Goal: Task Accomplishment & Management: Manage account settings

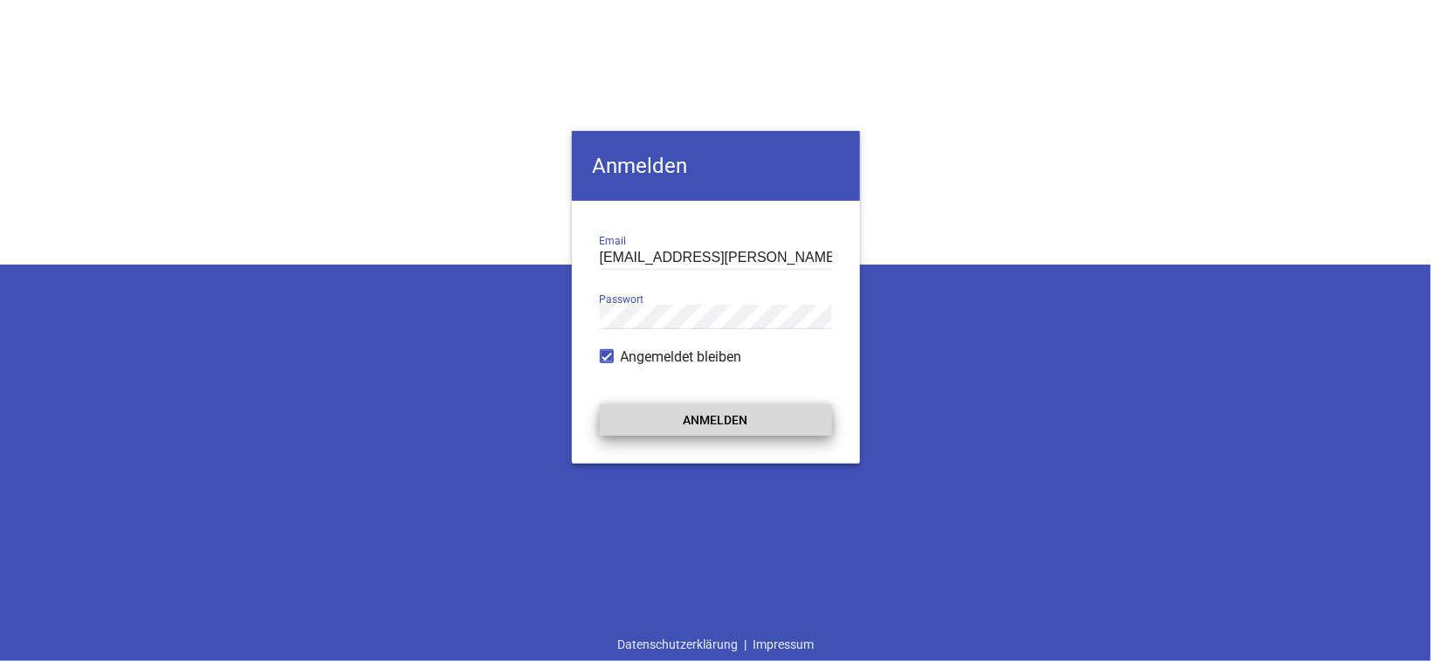
click at [767, 417] on button "Anmelden" at bounding box center [716, 419] width 232 height 31
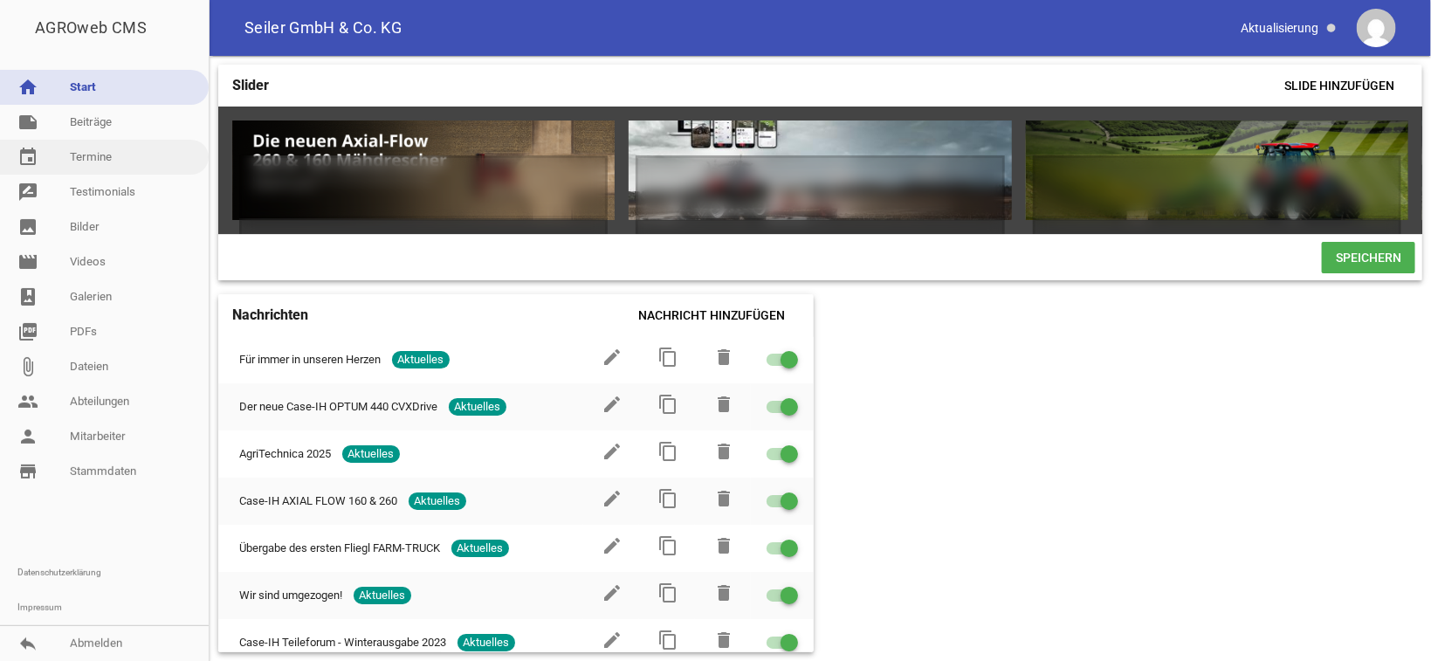
click at [101, 152] on link "event Termine" at bounding box center [104, 157] width 209 height 35
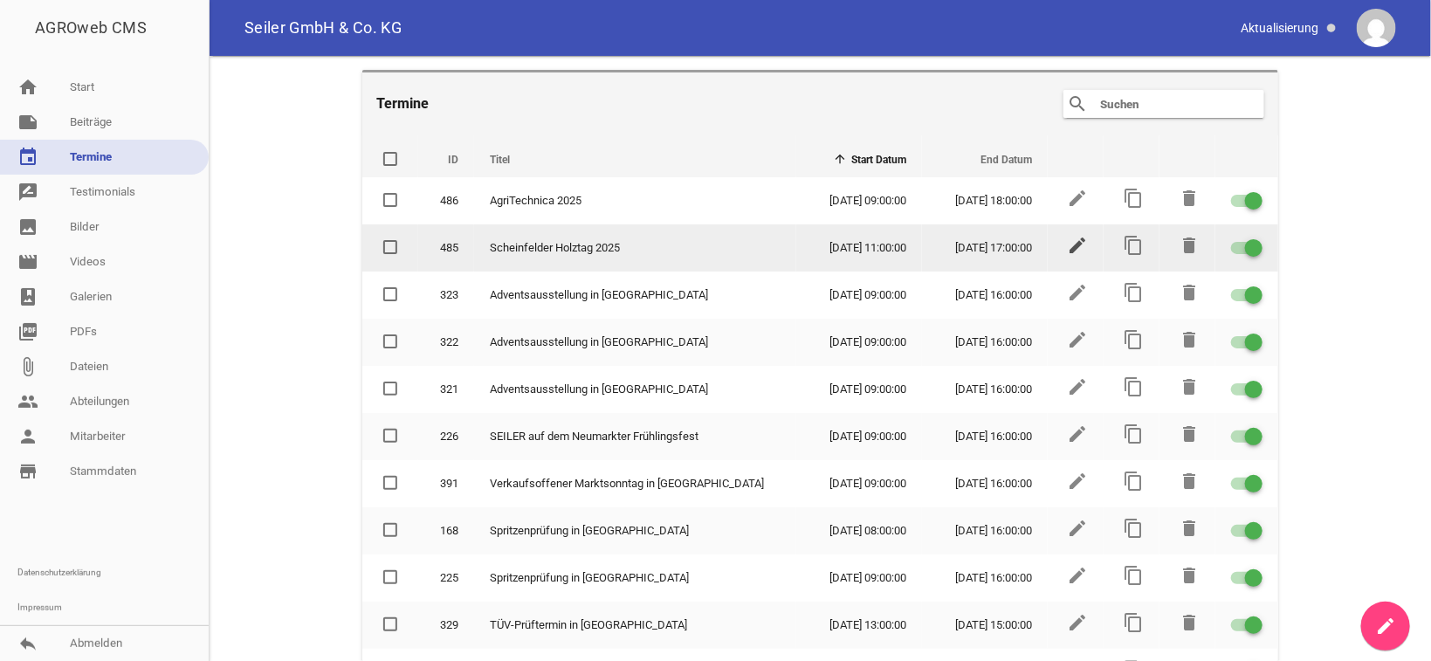
click at [1067, 248] on icon "edit" at bounding box center [1077, 245] width 21 height 21
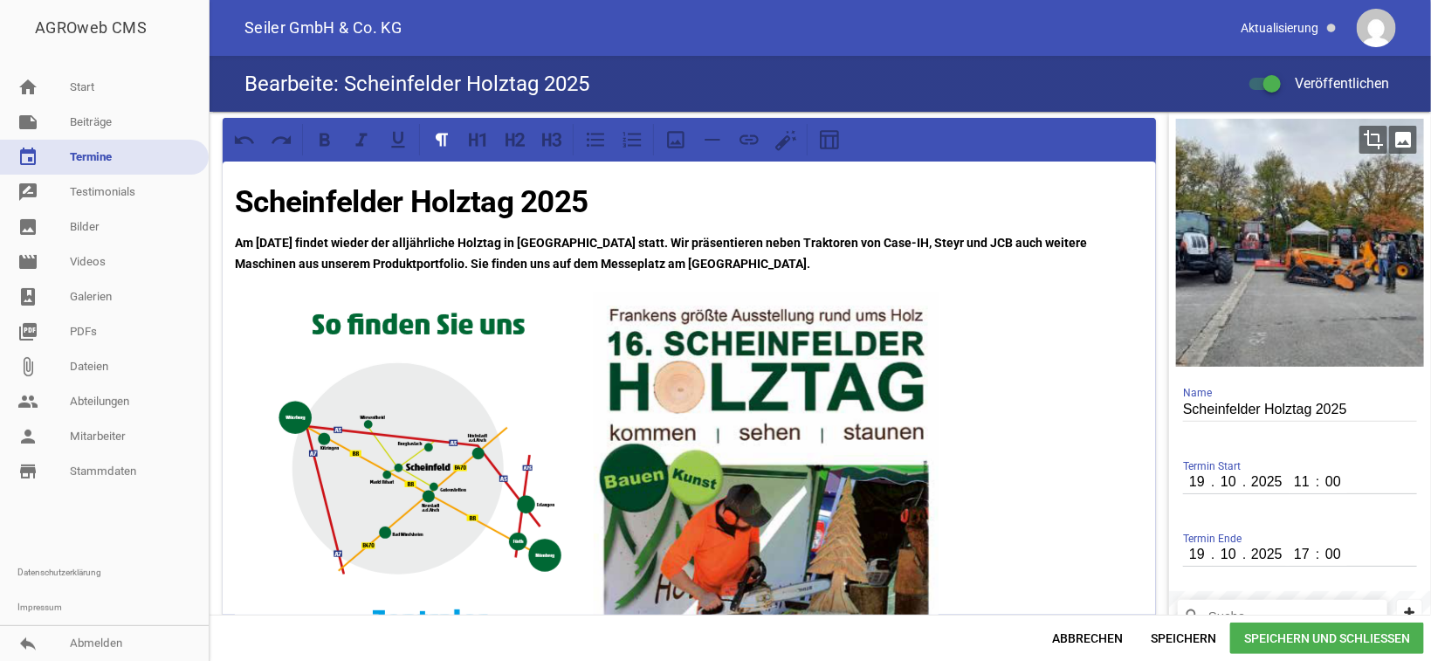
click at [1389, 133] on icon "image" at bounding box center [1403, 140] width 28 height 28
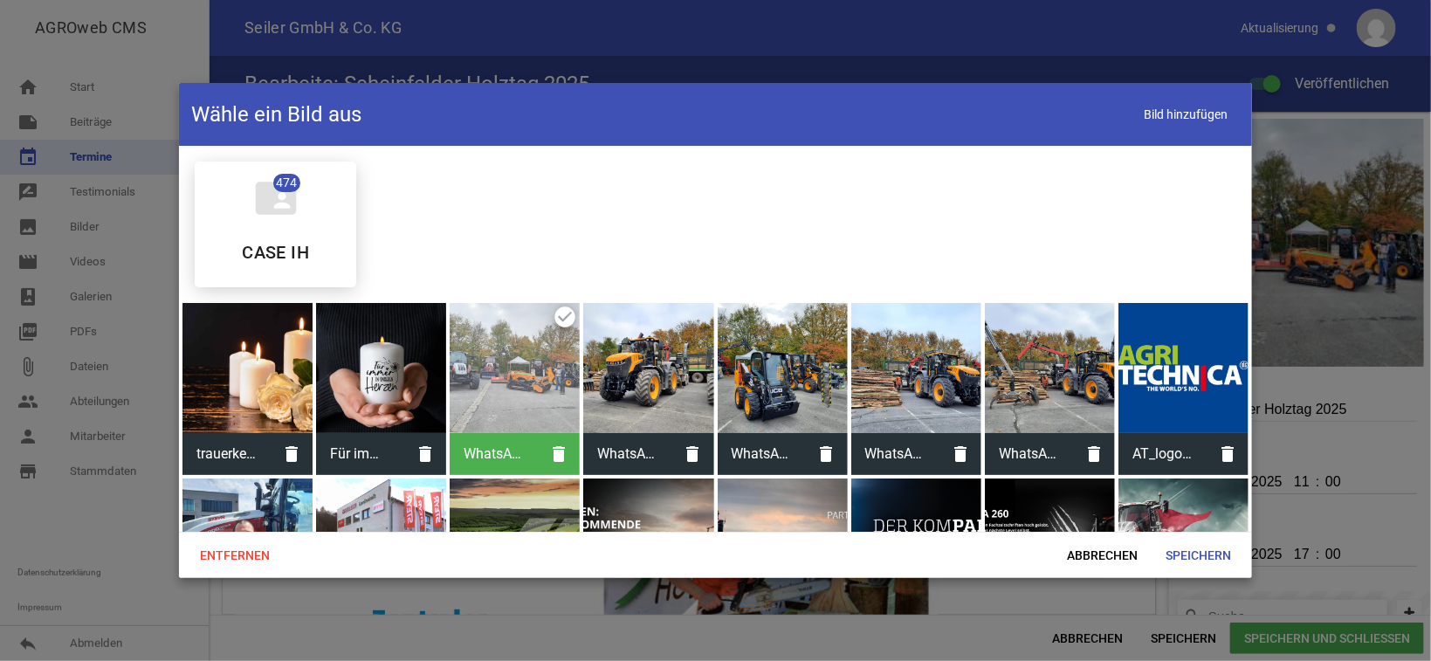
click at [788, 355] on div at bounding box center [783, 368] width 130 height 130
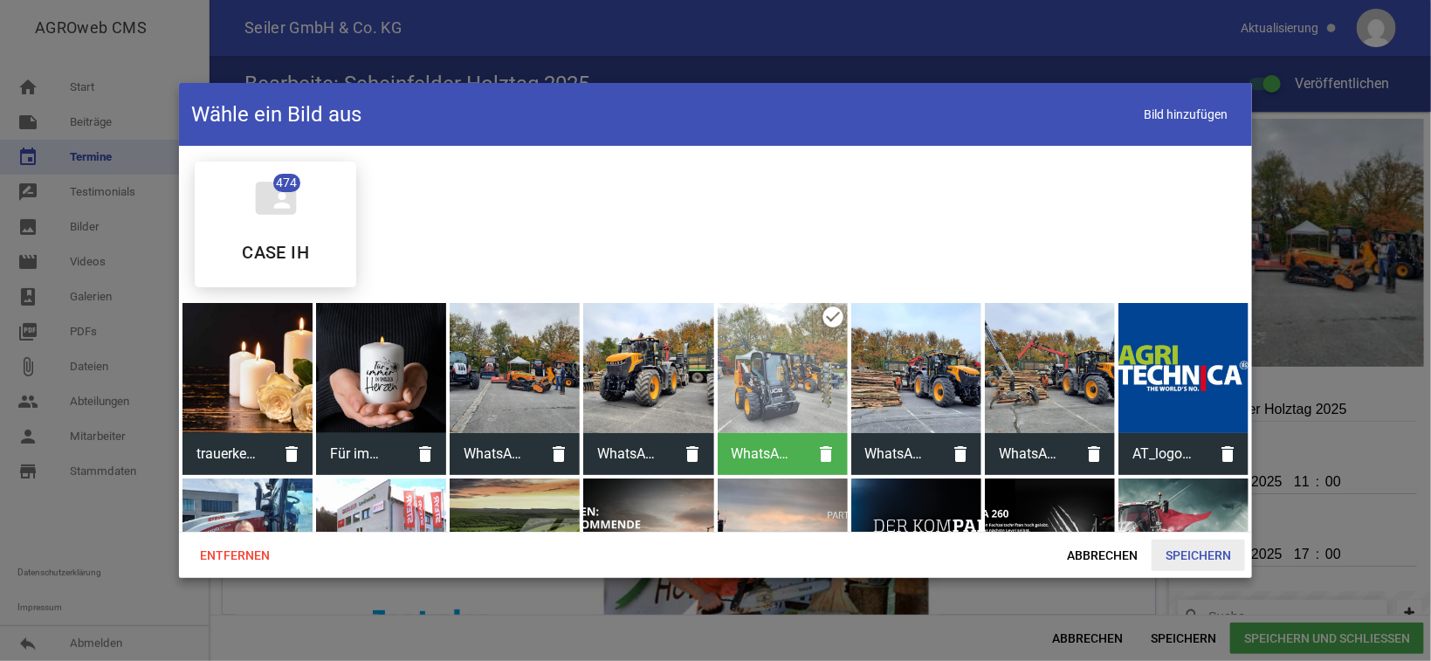
click at [1198, 553] on span "Speichern" at bounding box center [1198, 555] width 93 height 31
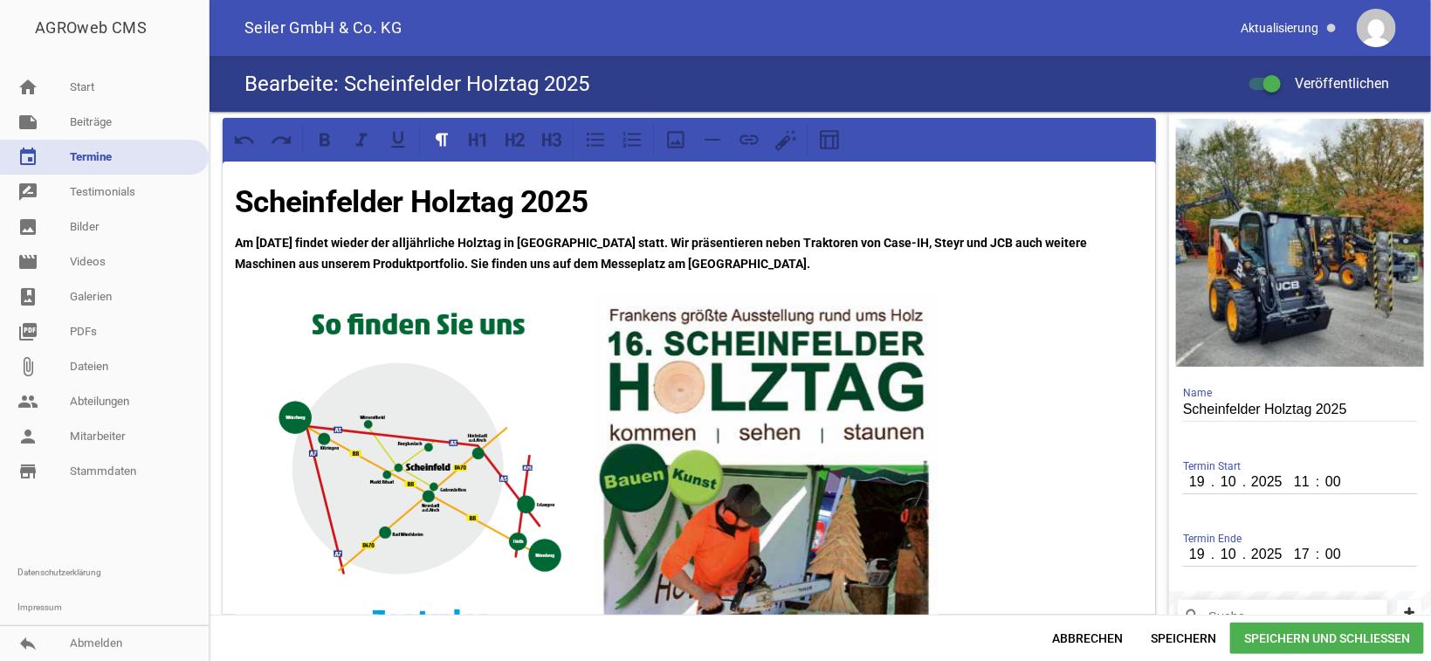
click at [1360, 131] on icon "crop" at bounding box center [1374, 140] width 28 height 28
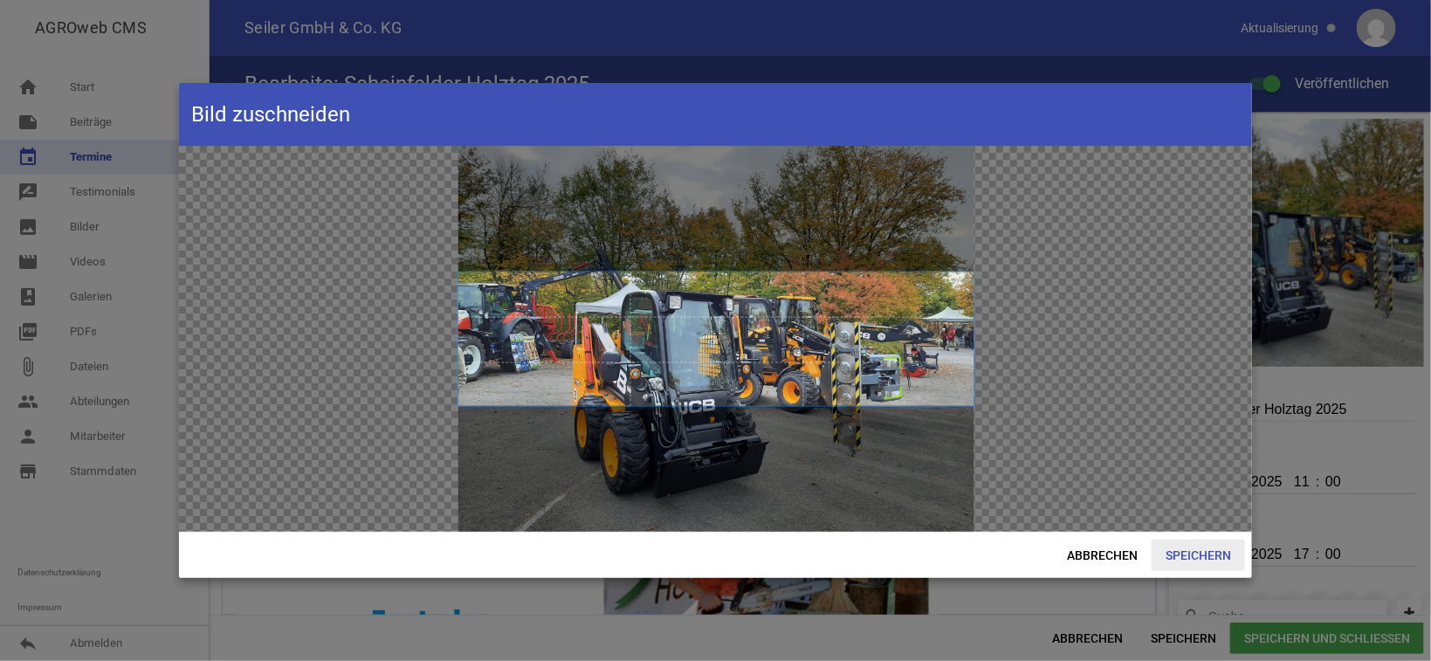
click at [1222, 558] on span "Speichern" at bounding box center [1198, 555] width 93 height 31
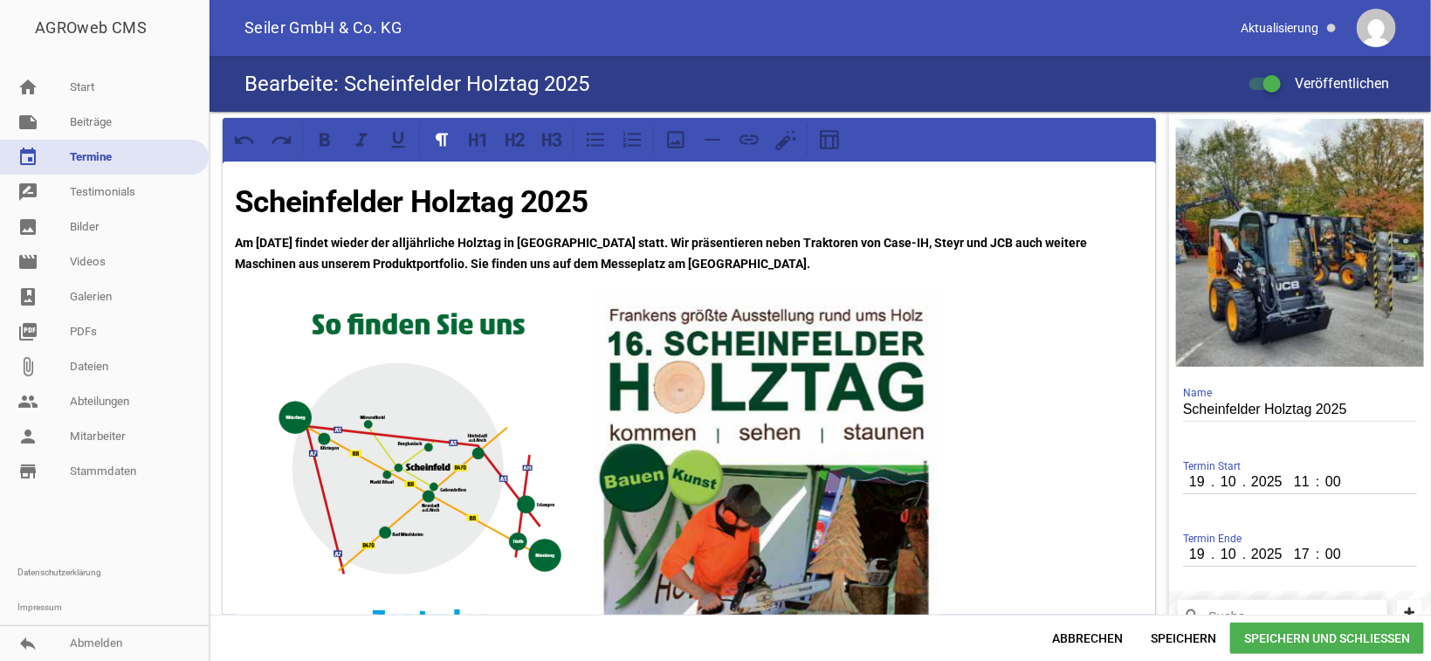
click at [1273, 637] on span "Speichern und Schließen" at bounding box center [1327, 638] width 194 height 31
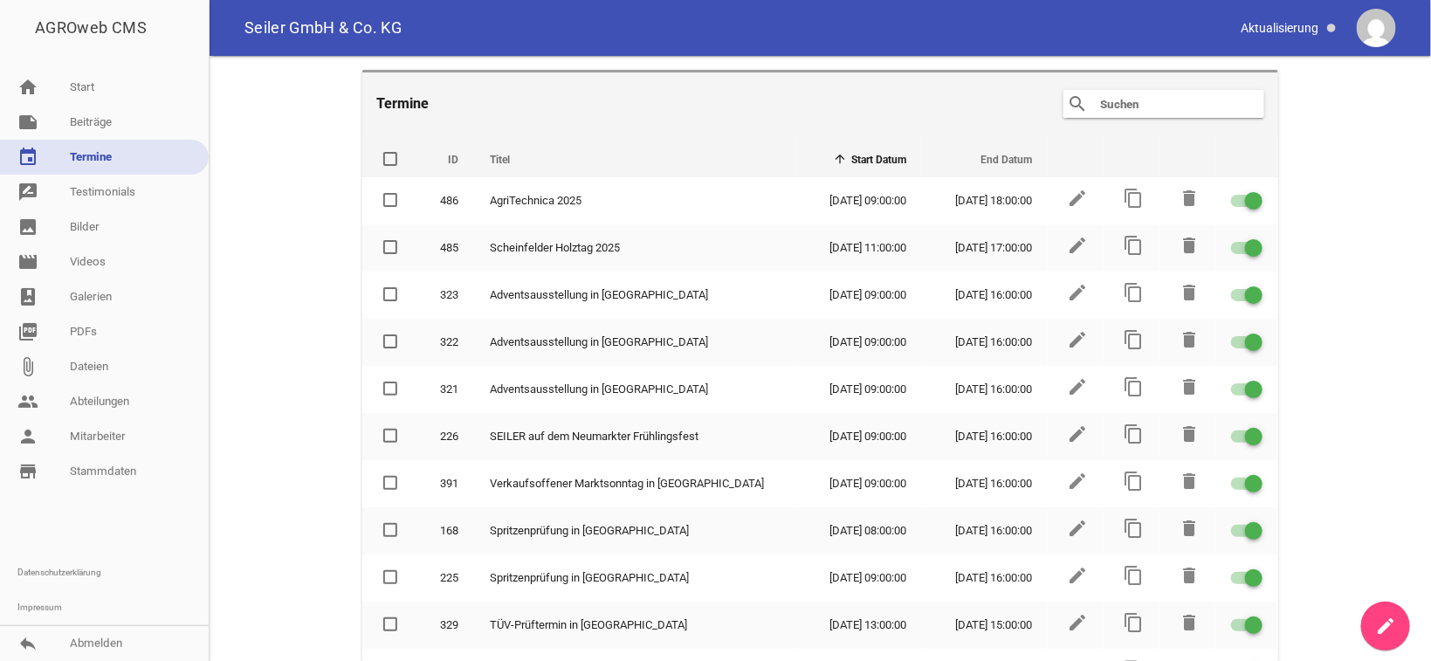
click at [1332, 113] on main "Termine search clear ID Titel Start Datum End Datum delete 486 AgriTechnica 202…" at bounding box center [821, 358] width 1222 height 605
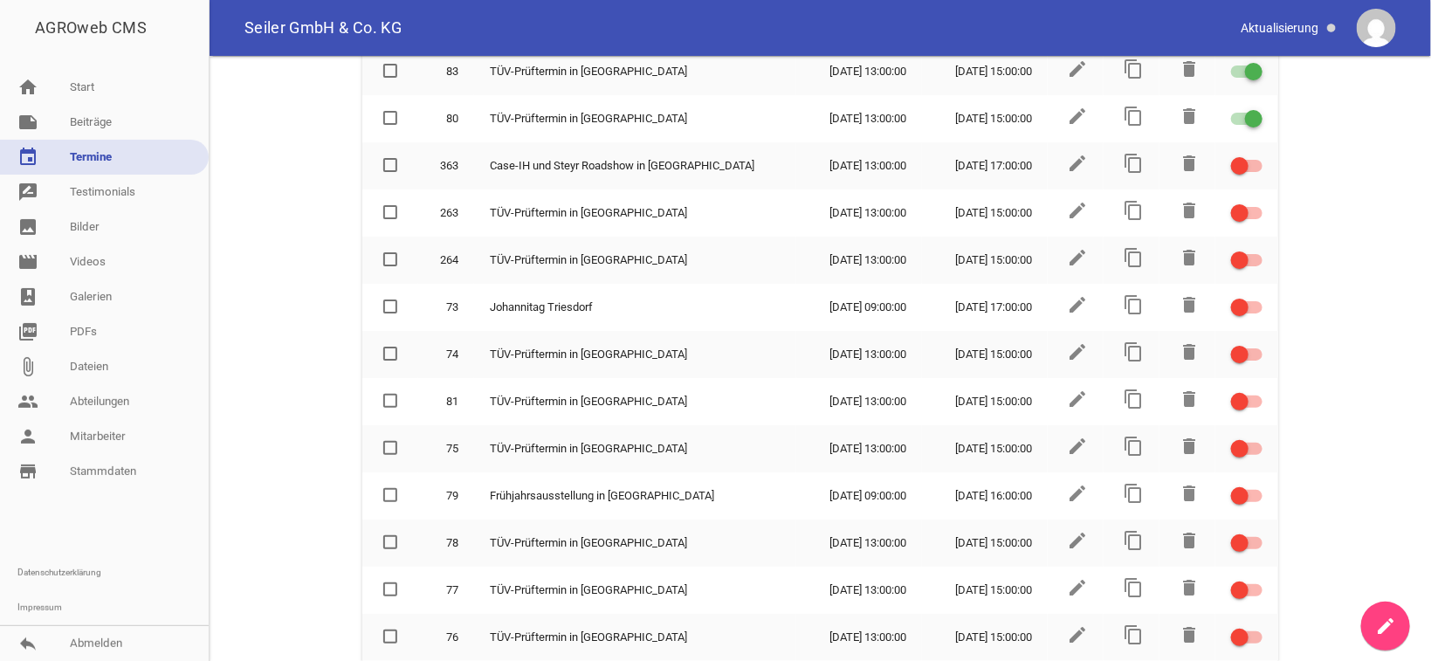
scroll to position [527, 0]
